Goal: Navigation & Orientation: Find specific page/section

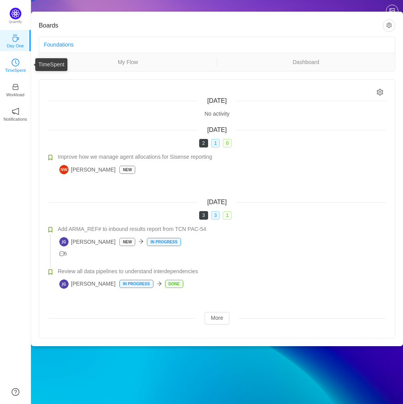
click at [14, 69] on p "TimeSpent" at bounding box center [15, 70] width 21 height 7
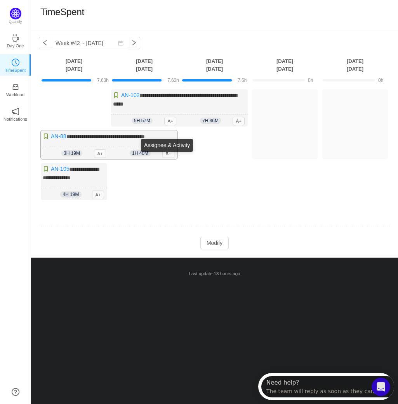
click at [168, 158] on span "A+" at bounding box center [168, 153] width 12 height 9
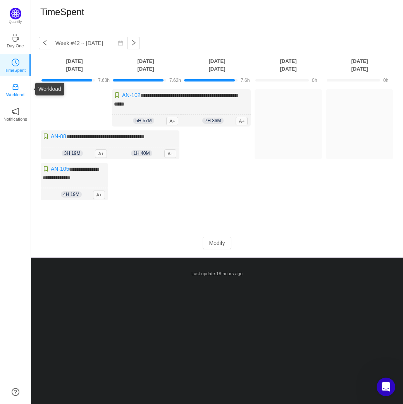
click at [17, 90] on icon "icon: inbox" at bounding box center [16, 87] width 8 height 8
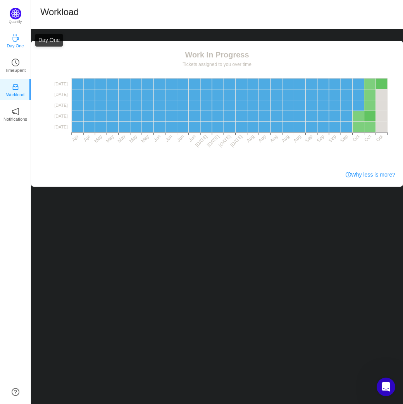
click at [19, 41] on icon "icon: coffee" at bounding box center [16, 38] width 8 height 8
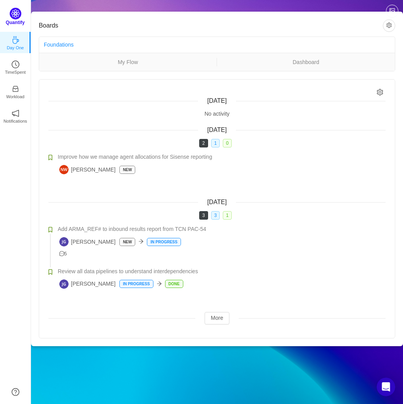
click at [15, 19] on p "Quantify" at bounding box center [15, 22] width 19 height 7
click at [124, 60] on link "My Flow" at bounding box center [128, 62] width 178 height 9
